Goal: Task Accomplishment & Management: Use online tool/utility

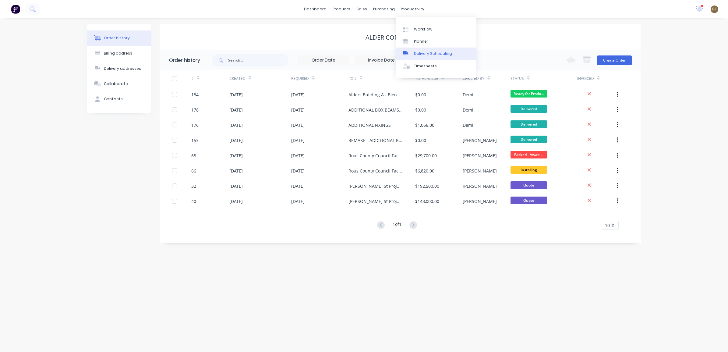
click at [414, 51] on div "Delivery Scheduling" at bounding box center [433, 53] width 38 height 5
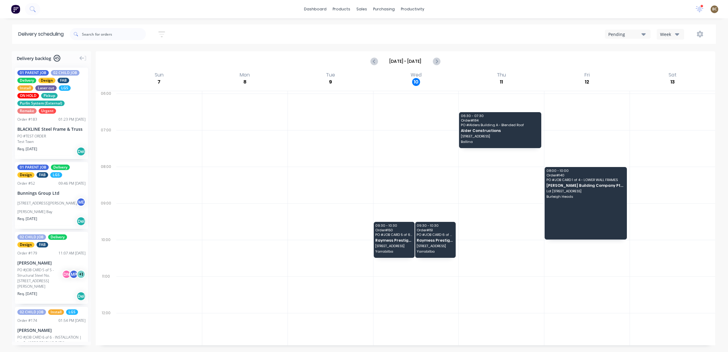
click at [672, 36] on div "Week" at bounding box center [669, 34] width 18 height 6
click at [671, 61] on div "Vehicle" at bounding box center [687, 63] width 60 height 12
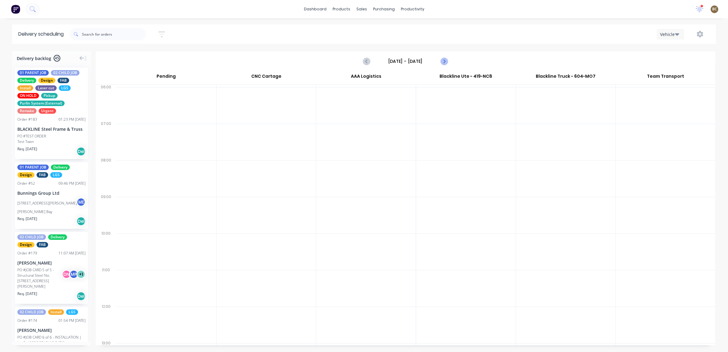
click at [444, 63] on icon "Next page" at bounding box center [443, 61] width 7 height 7
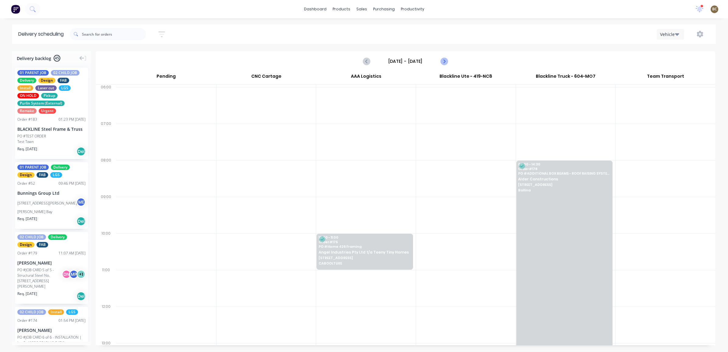
click at [444, 63] on icon "Next page" at bounding box center [443, 61] width 7 height 7
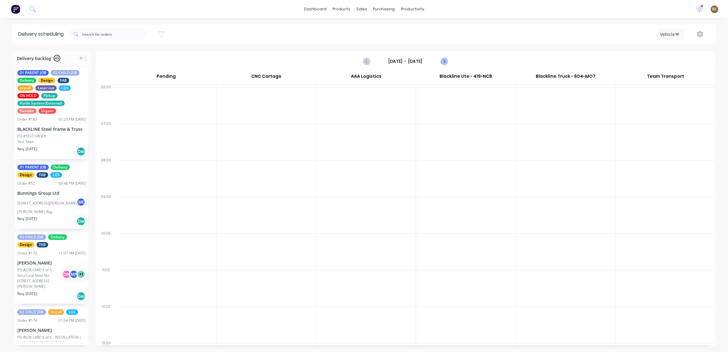
click at [444, 63] on icon "Next page" at bounding box center [443, 61] width 7 height 7
type input "[DATE] - [DATE]"
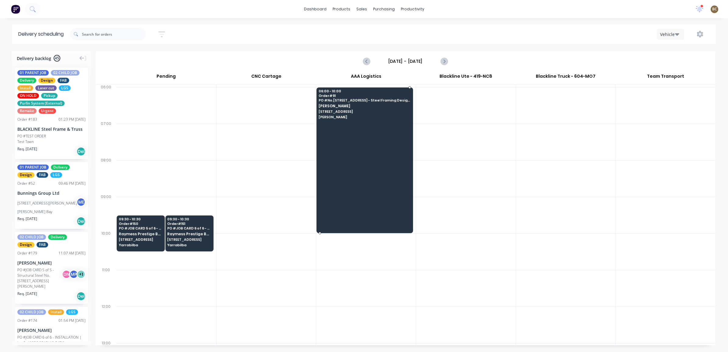
click at [366, 122] on div at bounding box center [364, 160] width 97 height 146
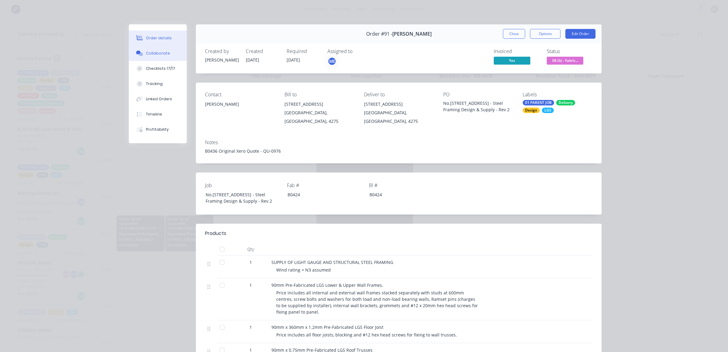
click at [174, 53] on button "Collaborate" at bounding box center [158, 53] width 58 height 15
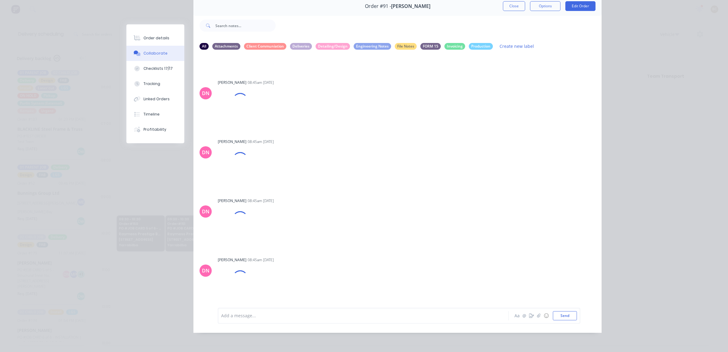
scroll to position [6055, 0]
click at [416, 312] on div at bounding box center [354, 315] width 266 height 6
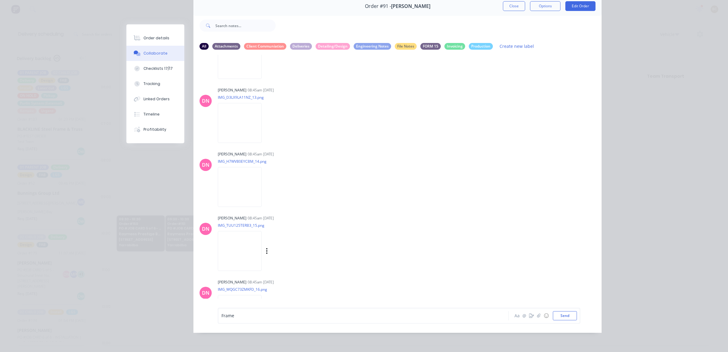
scroll to position [6389, 0]
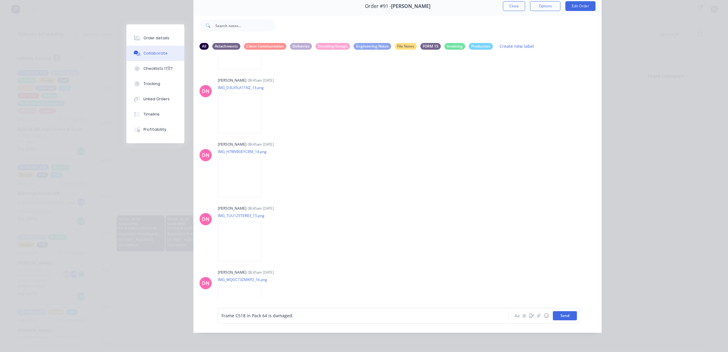
click at [555, 313] on button "Send" at bounding box center [565, 315] width 24 height 9
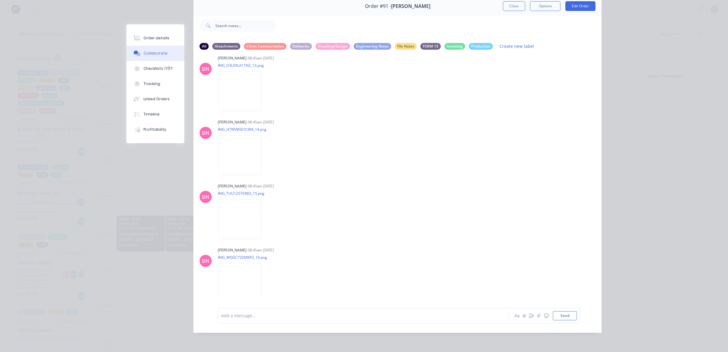
scroll to position [6436, 0]
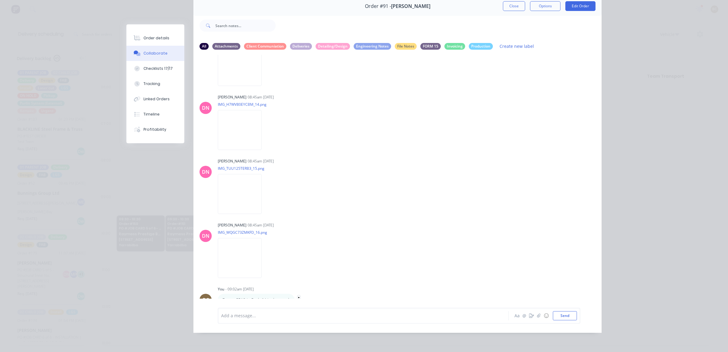
click at [298, 297] on icon "button" at bounding box center [298, 299] width 1 height 5
click at [308, 284] on button "Edit" at bounding box center [321, 289] width 38 height 10
click at [564, 314] on button "Send" at bounding box center [565, 315] width 24 height 9
click at [262, 115] on img at bounding box center [240, 130] width 44 height 40
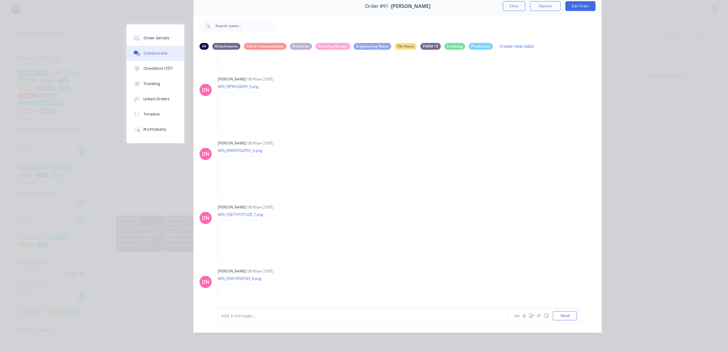
scroll to position [5789, 0]
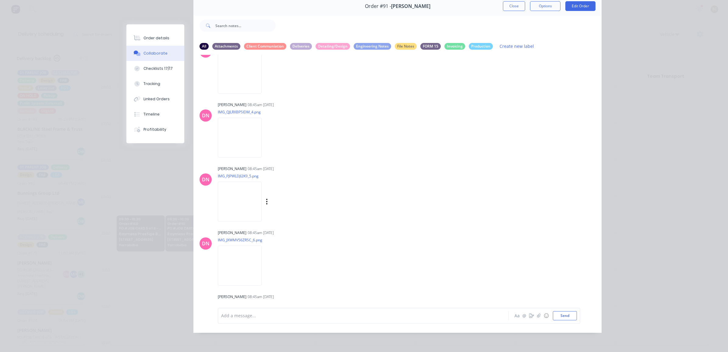
click at [262, 188] on img at bounding box center [240, 202] width 44 height 40
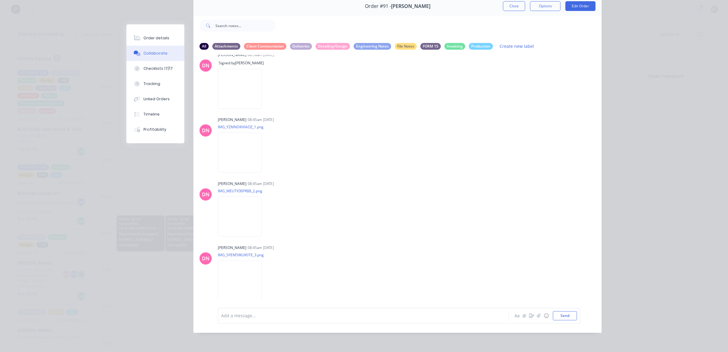
scroll to position [5560, 0]
